Goal: Task Accomplishment & Management: Manage account settings

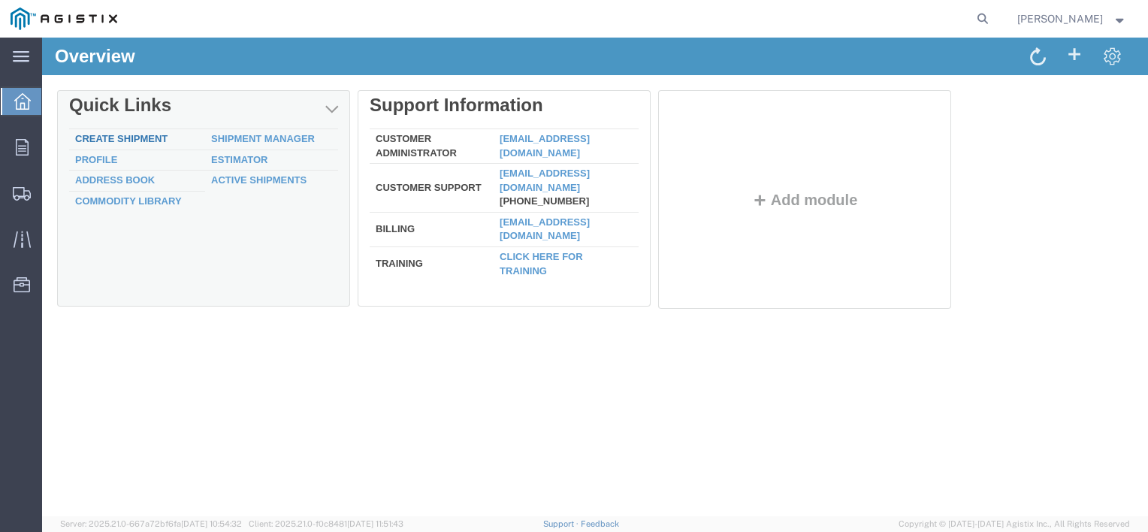
click at [140, 140] on link "Create Shipment" at bounding box center [121, 138] width 92 height 11
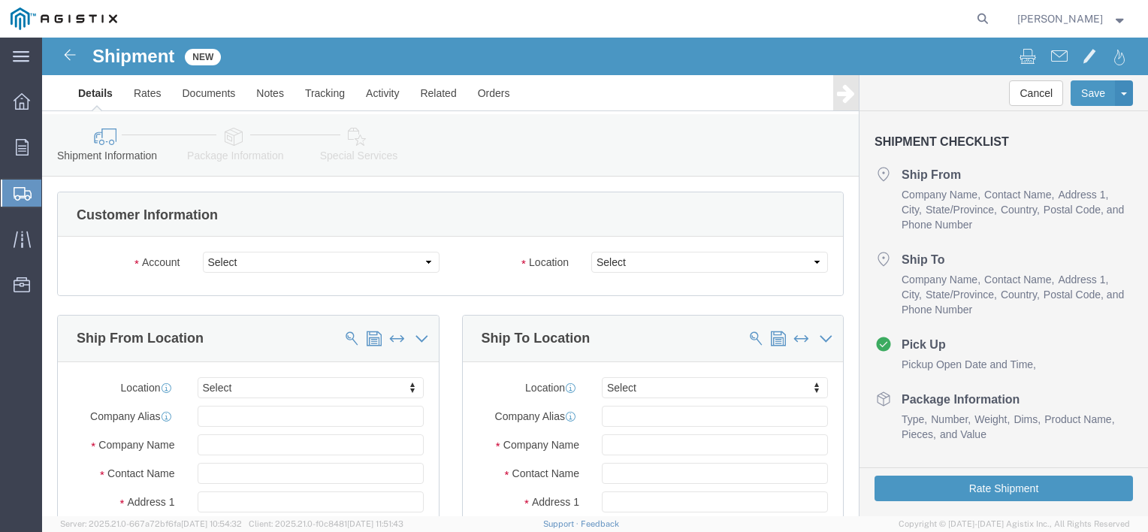
select select
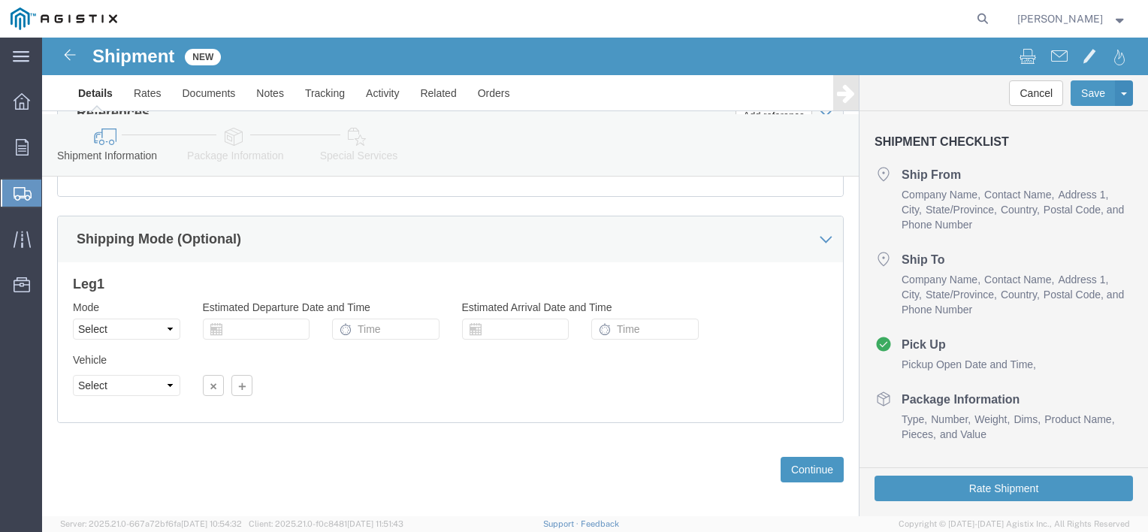
scroll to position [949, 0]
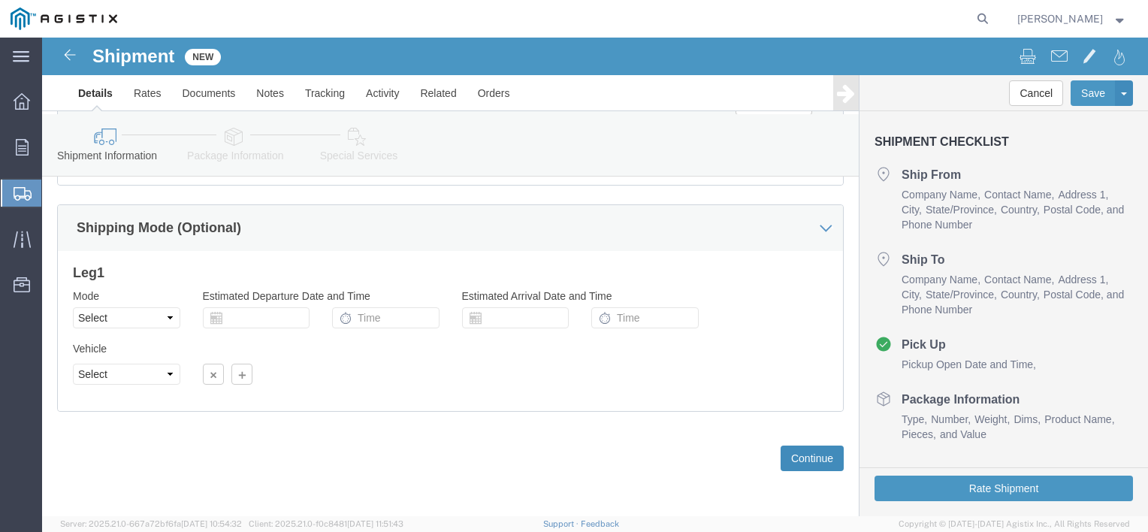
click button "Continue"
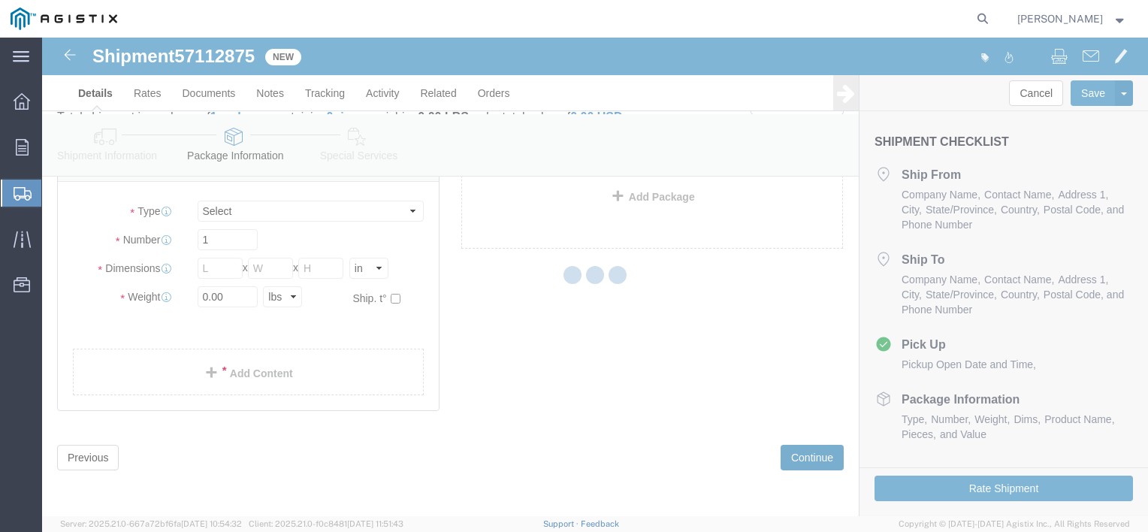
scroll to position [31, 0]
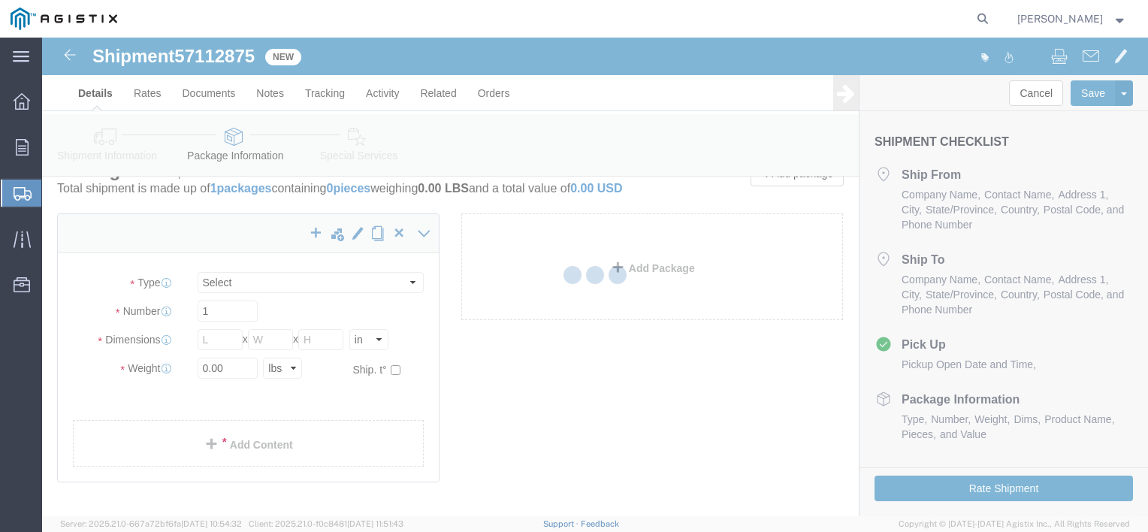
select select "CBOX"
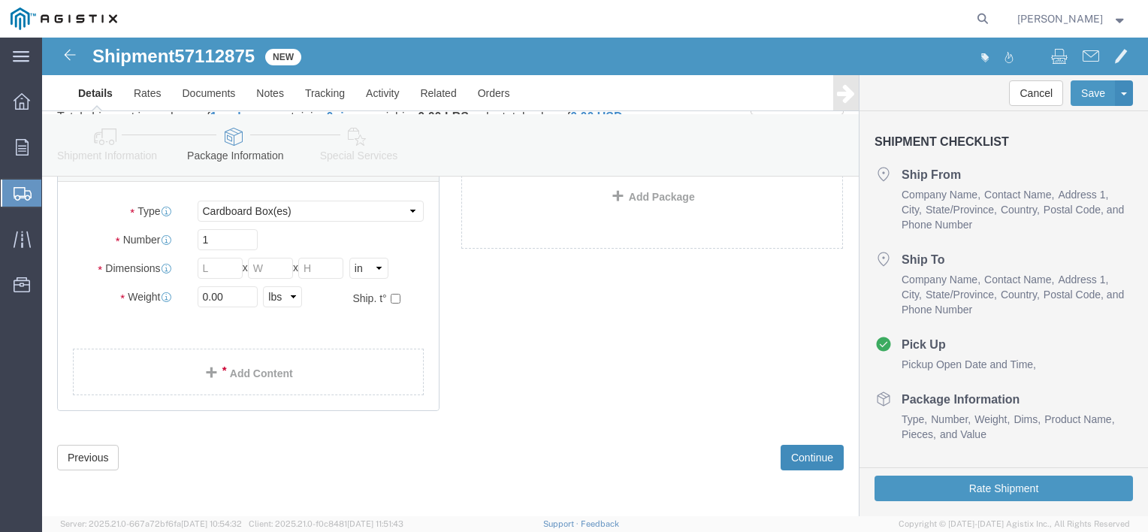
scroll to position [106, 0]
click span
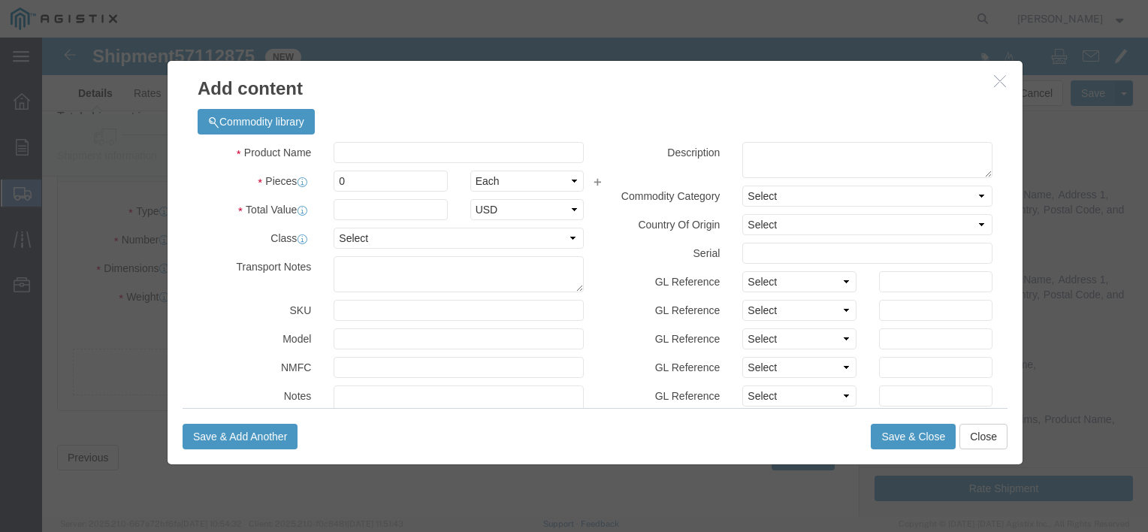
click button "button"
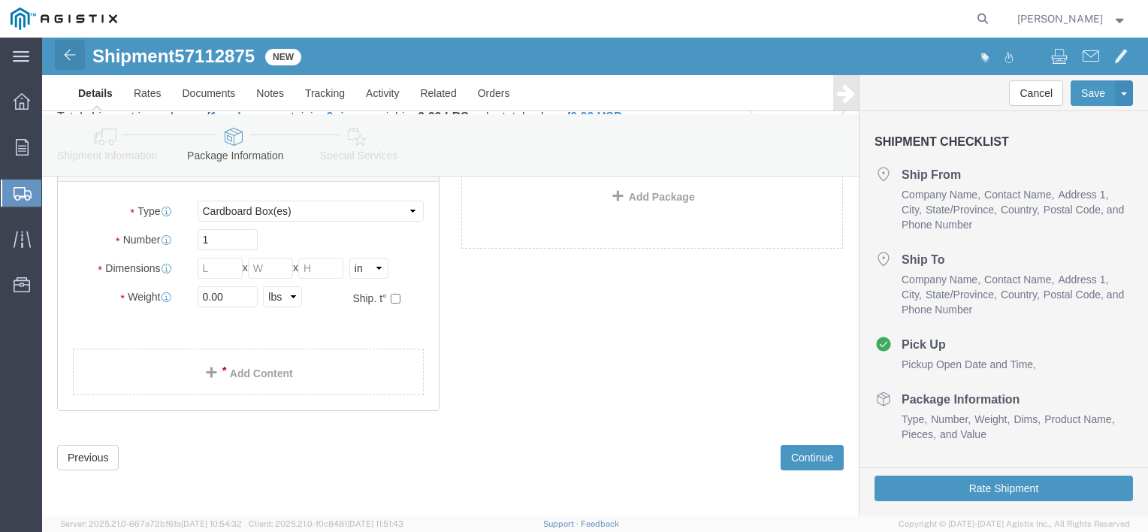
click img
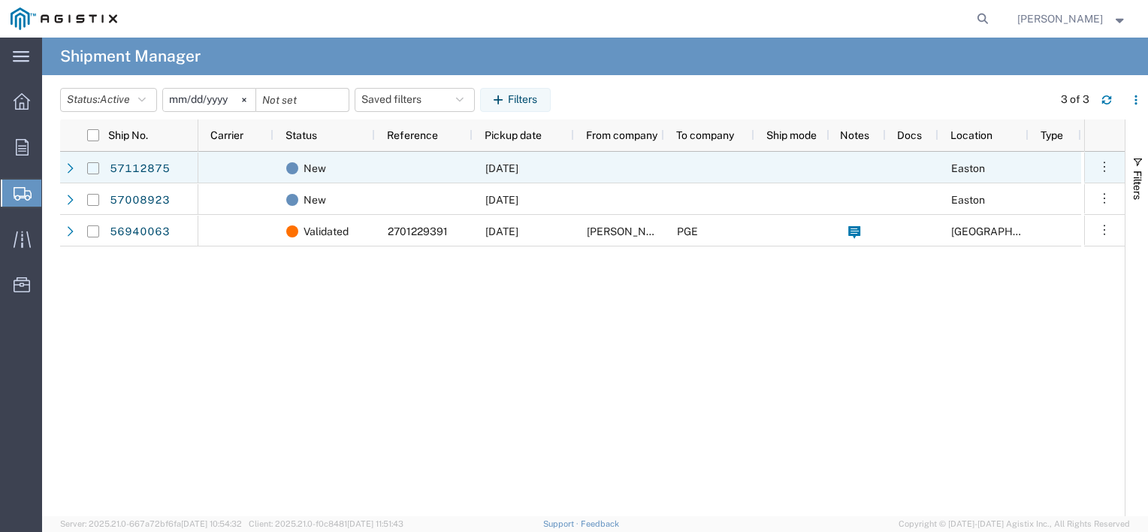
click at [91, 168] on input "Press Space to toggle row selection (unchecked)" at bounding box center [93, 168] width 12 height 12
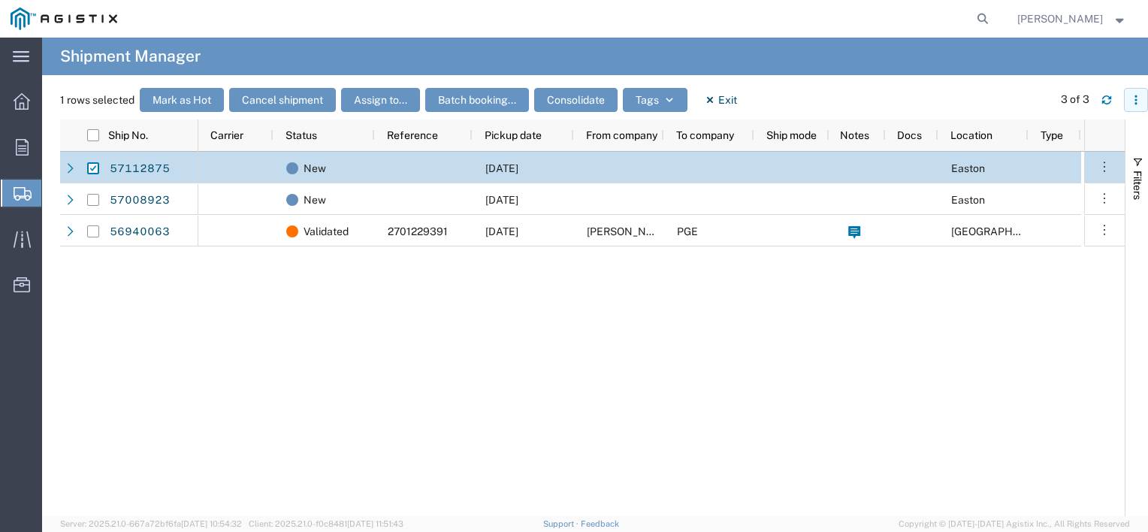
click at [1136, 101] on icon "button" at bounding box center [1136, 100] width 11 height 11
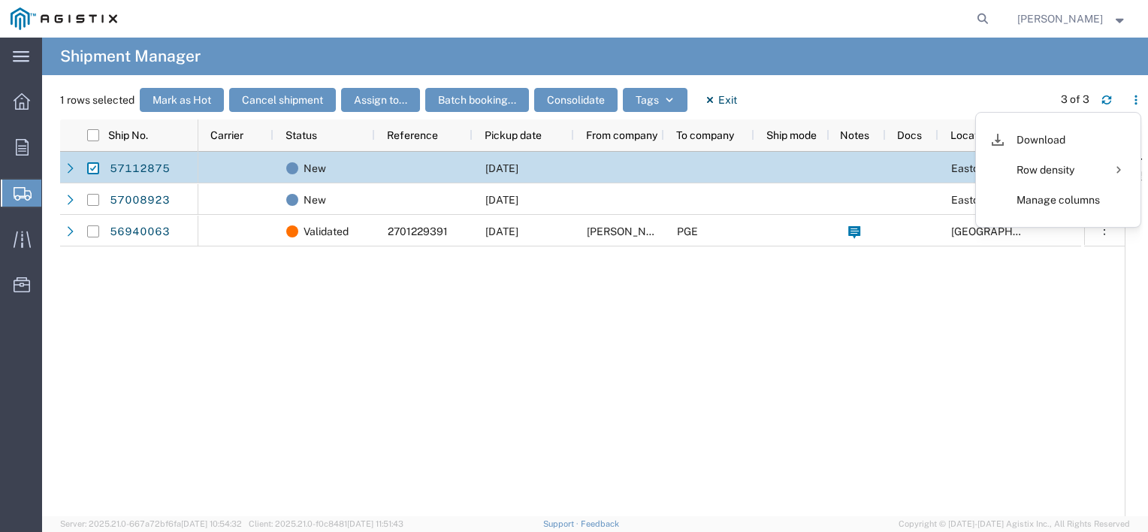
click at [873, 29] on agx-global-search at bounding box center [755, 19] width 481 height 38
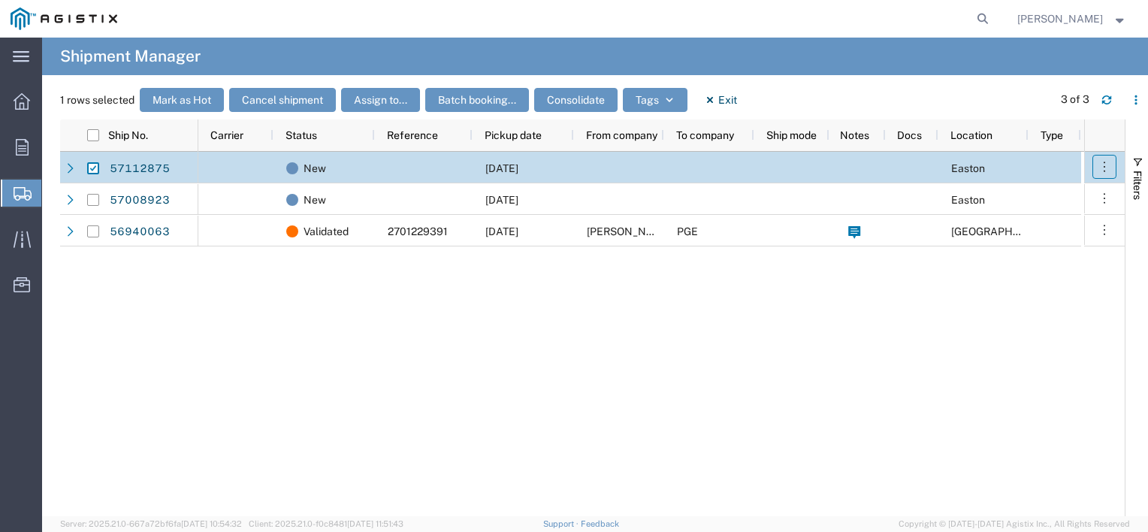
click at [1110, 174] on icon "button" at bounding box center [1104, 166] width 15 height 15
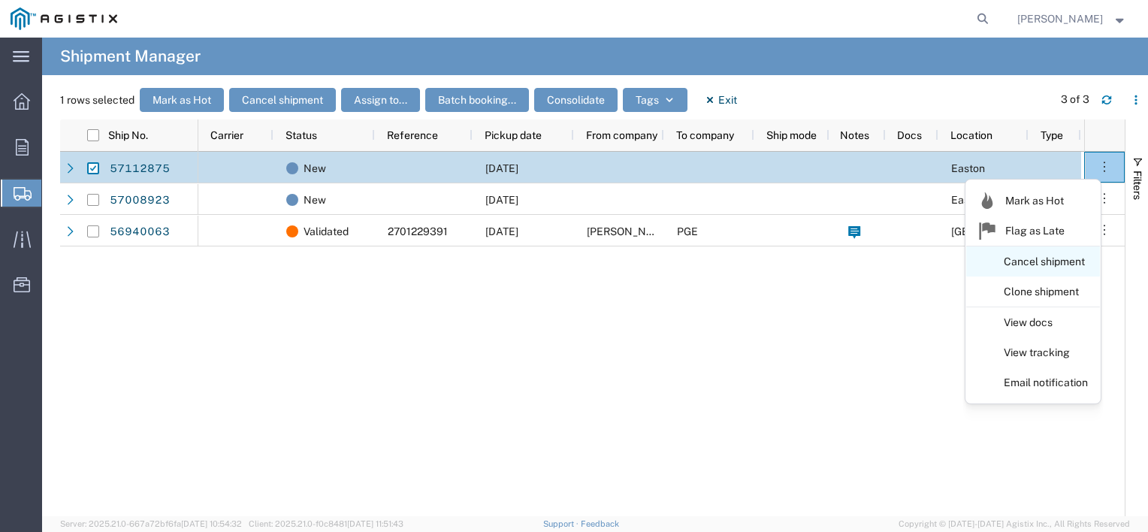
click at [1064, 262] on link "Cancel shipment" at bounding box center [1033, 262] width 134 height 27
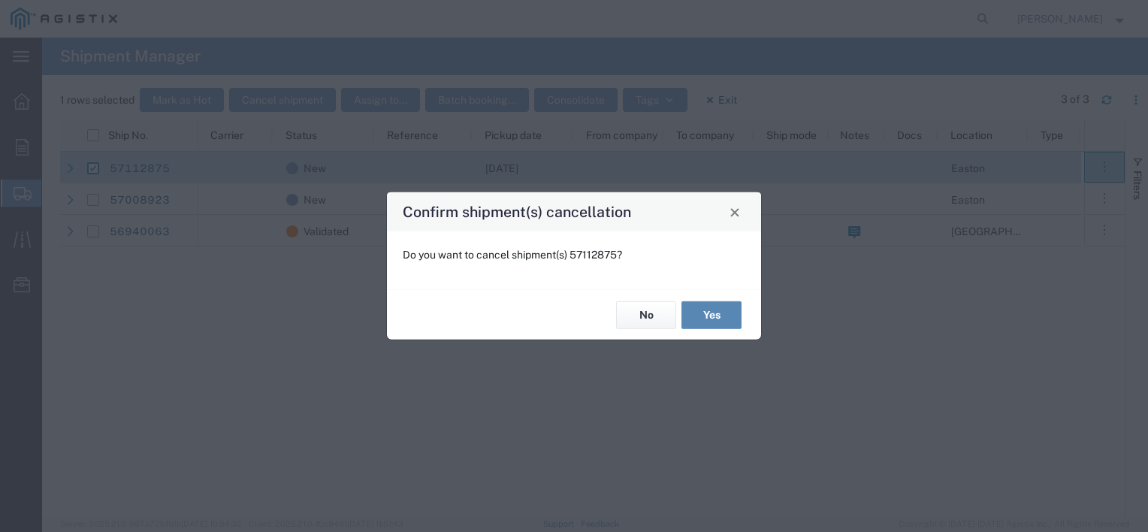
click at [717, 321] on button "Yes" at bounding box center [711, 315] width 60 height 28
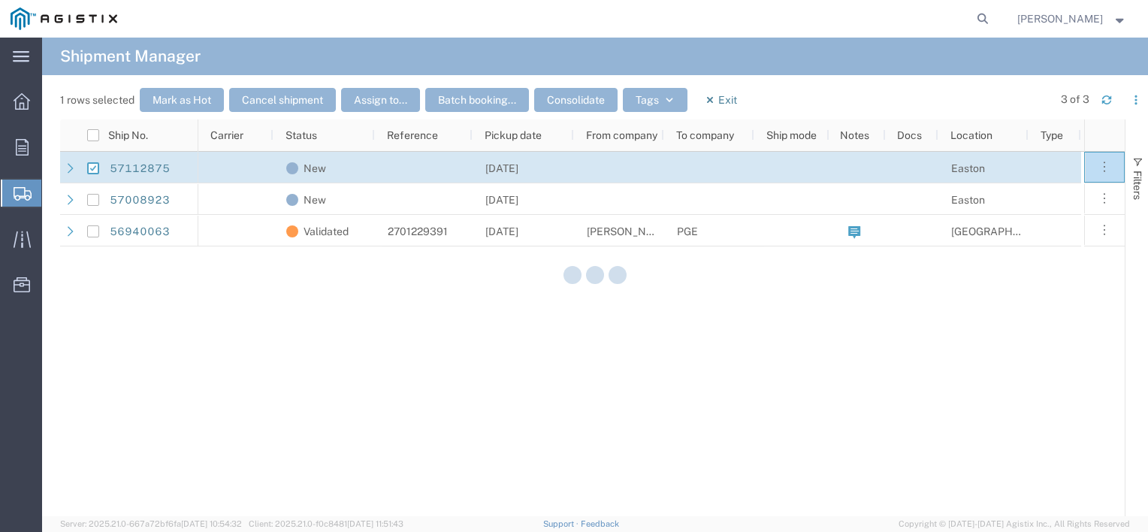
checkbox input "false"
